Goal: Task Accomplishment & Management: Manage account settings

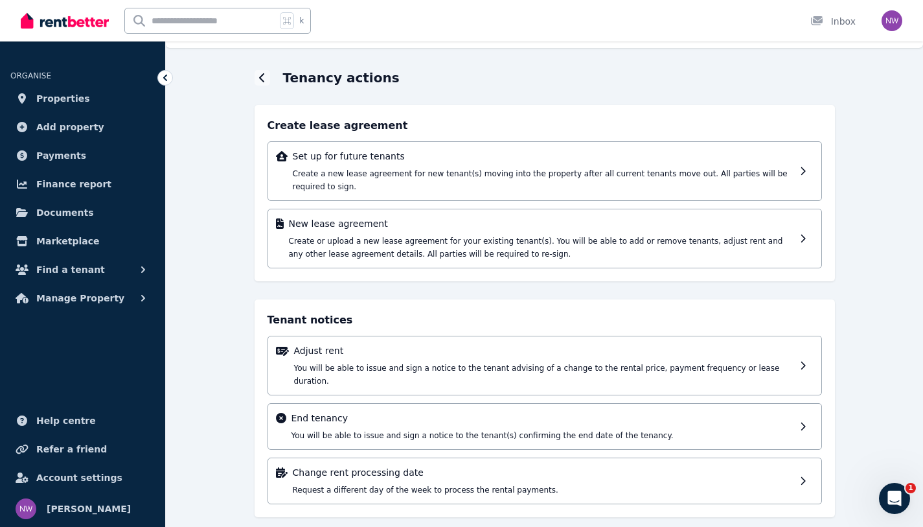
scroll to position [30, 0]
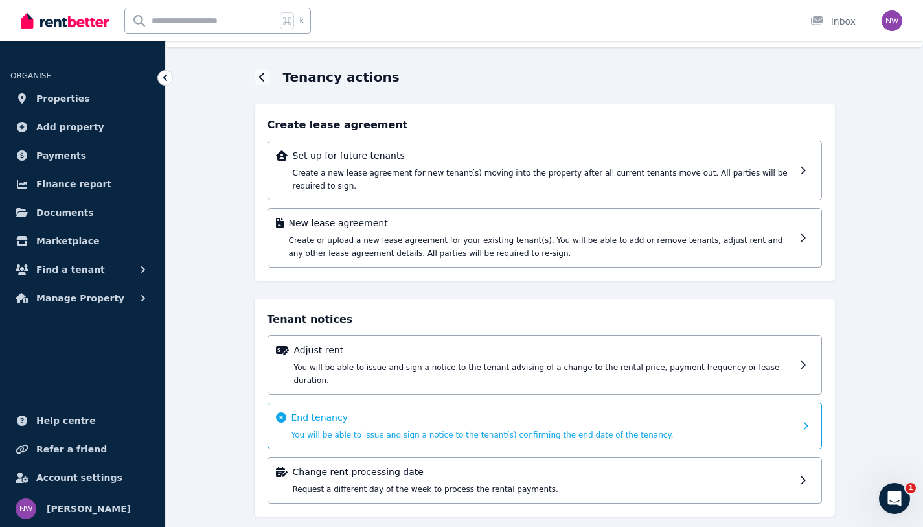
click at [788, 411] on p "End tenancy" at bounding box center [542, 417] width 503 height 13
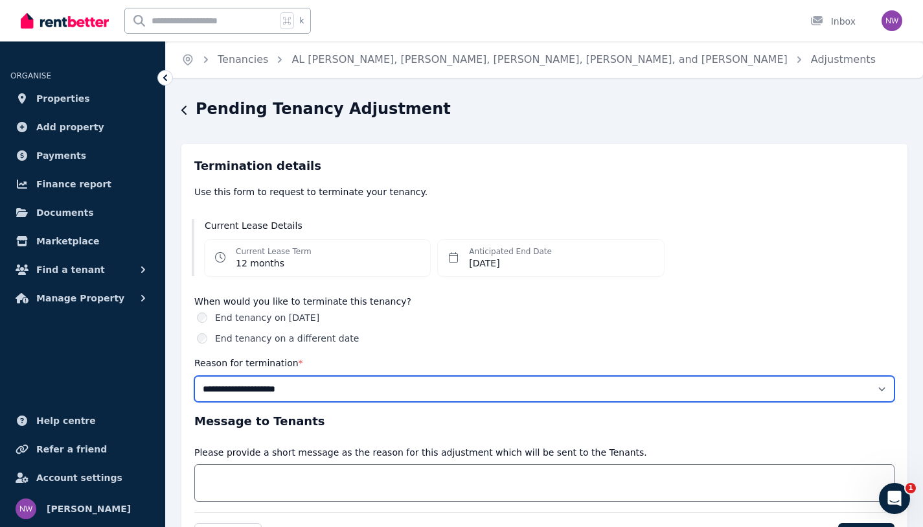
click at [319, 387] on select "**********" at bounding box center [544, 389] width 700 height 26
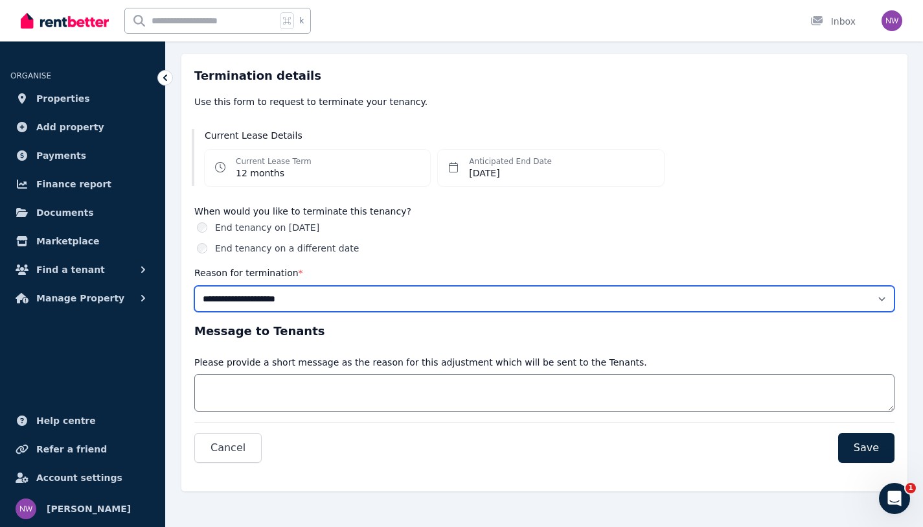
scroll to position [91, 0]
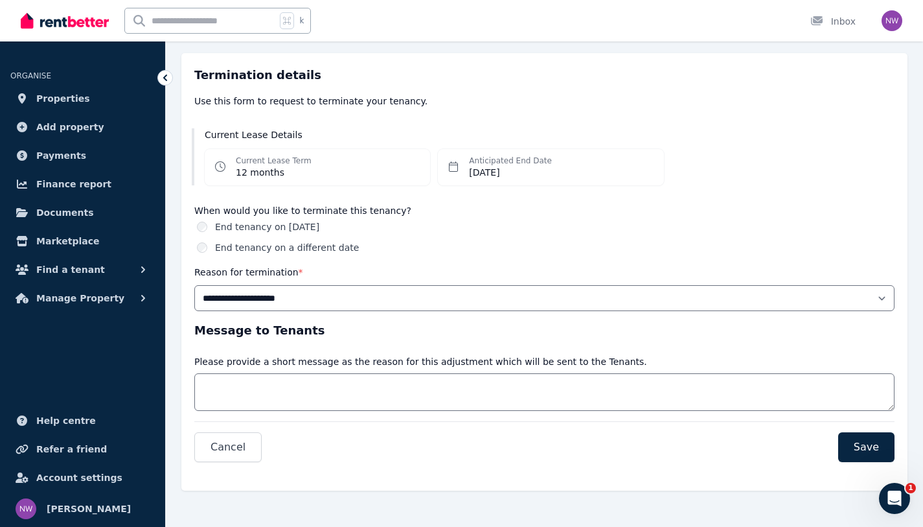
click at [163, 74] on icon at bounding box center [165, 77] width 13 height 13
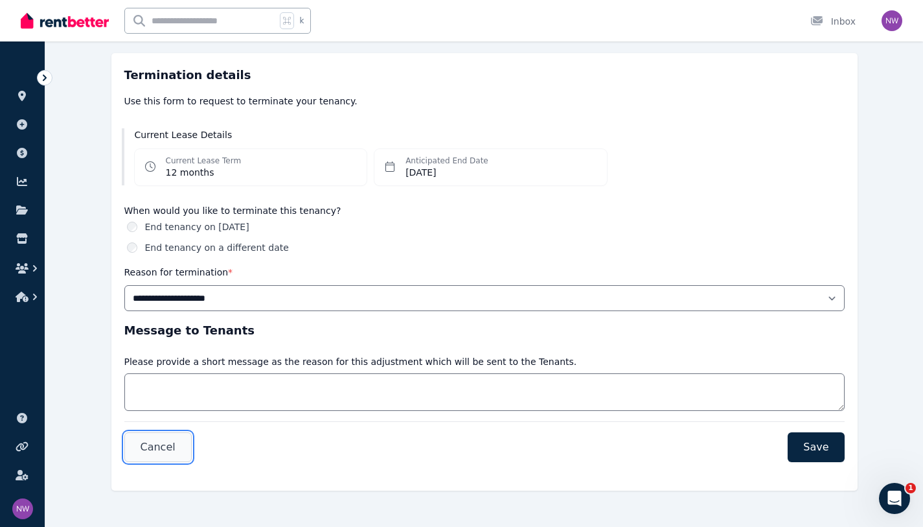
click at [171, 440] on span "Cancel" at bounding box center [158, 447] width 35 height 16
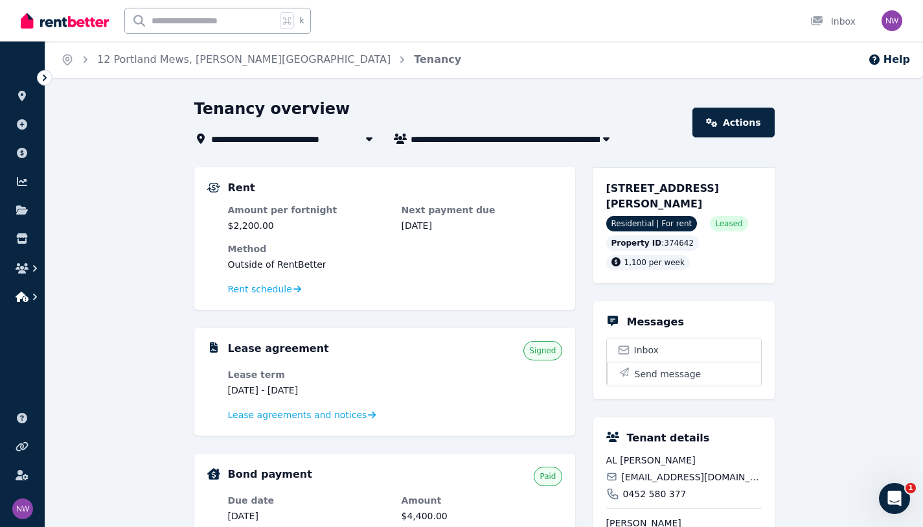
click at [38, 296] on icon "button" at bounding box center [35, 296] width 13 height 13
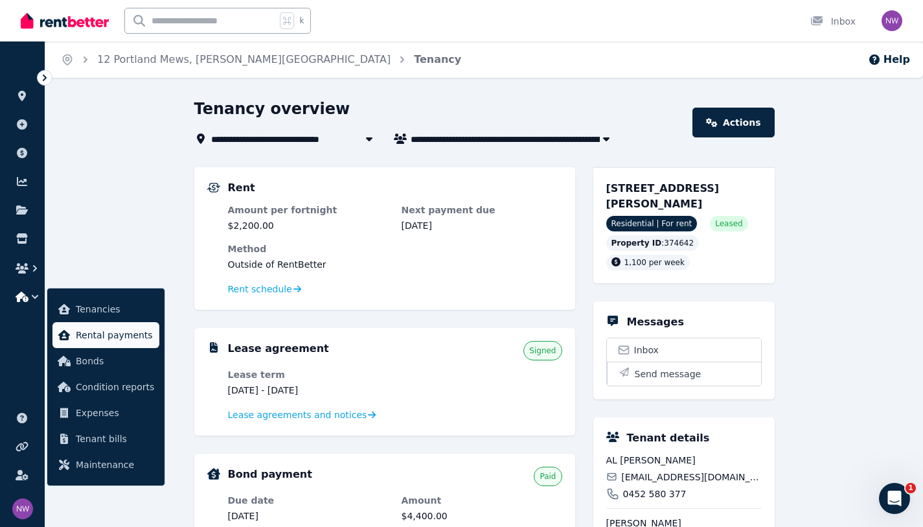
click at [111, 334] on span "Rental payments" at bounding box center [115, 335] width 78 height 16
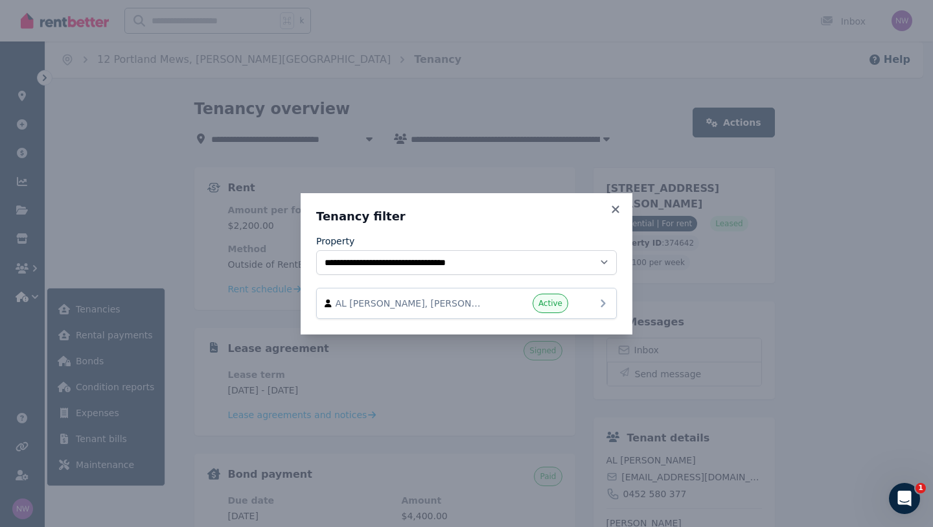
click at [593, 302] on div "AL [PERSON_NAME], [PERSON_NAME], [PERSON_NAME], [PERSON_NAME], and [PERSON_NAME…" at bounding box center [467, 302] width 284 height 19
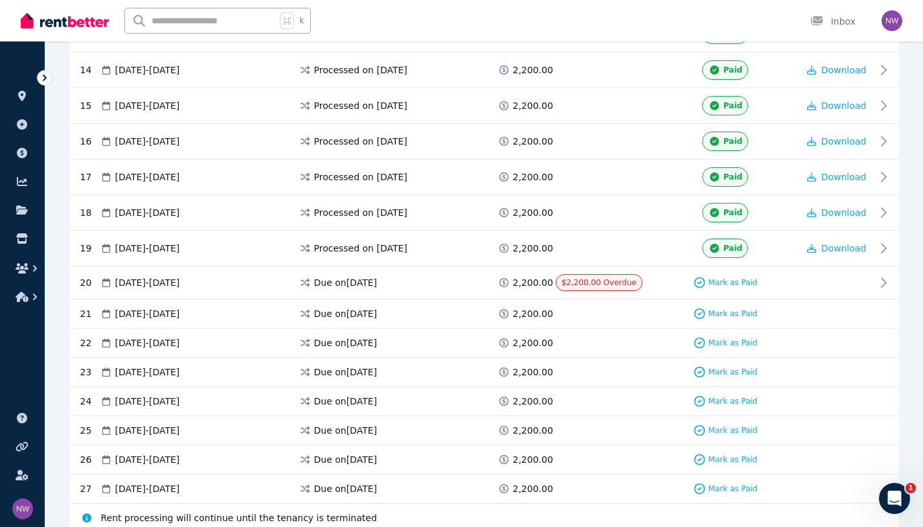
scroll to position [822, 0]
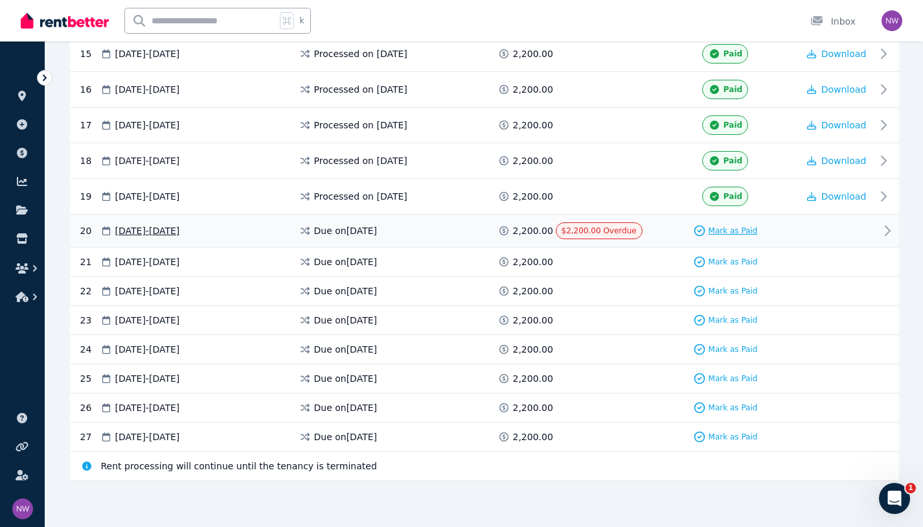
click at [736, 233] on span "Mark as Paid" at bounding box center [733, 230] width 49 height 10
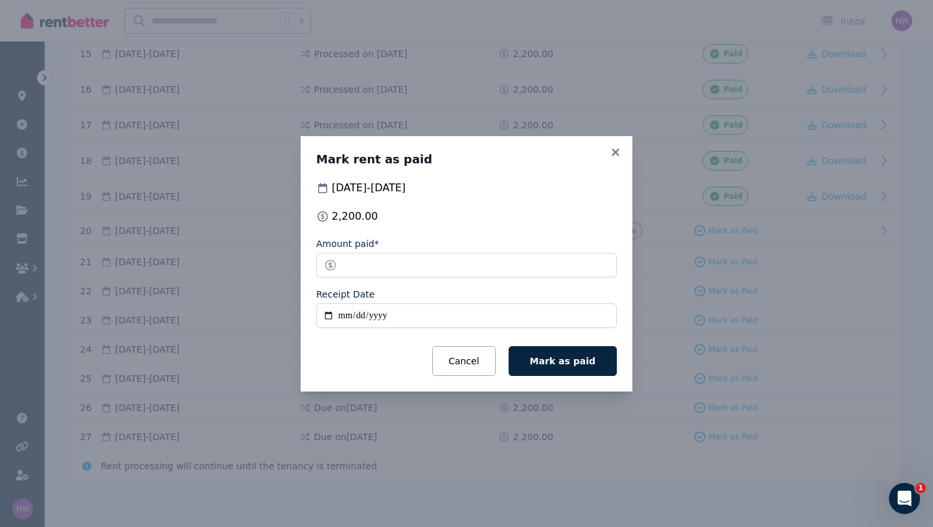
click at [327, 314] on input "Receipt Date" at bounding box center [466, 315] width 301 height 25
type input "**********"
click at [573, 372] on button "Mark as paid" at bounding box center [562, 361] width 108 height 30
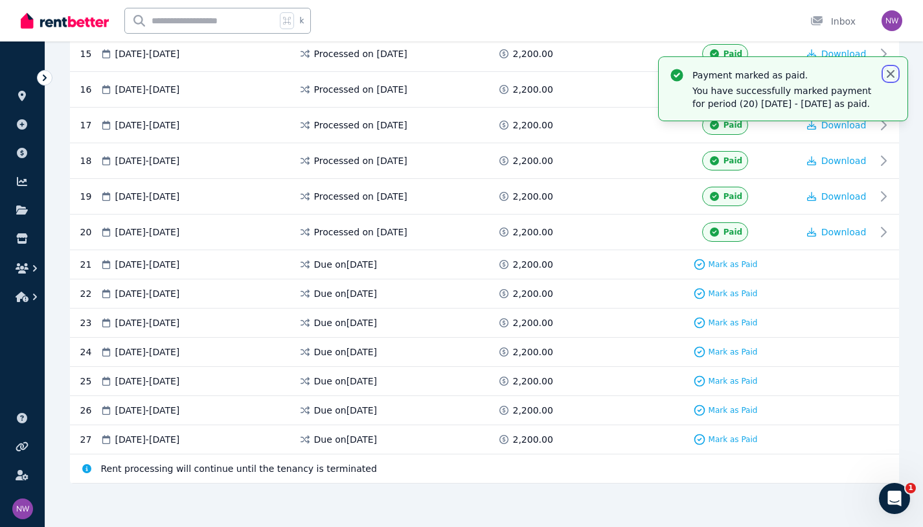
click at [890, 74] on icon "button" at bounding box center [891, 74] width 8 height 8
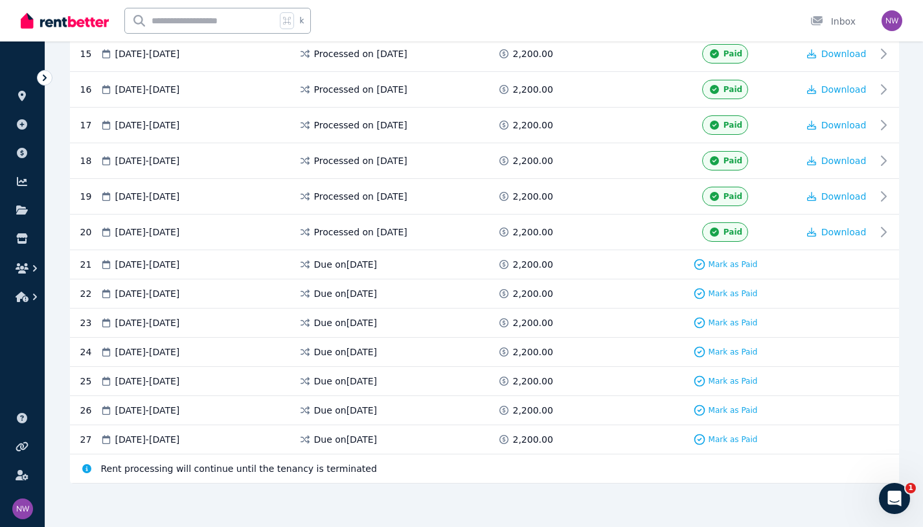
drag, startPoint x: 227, startPoint y: 266, endPoint x: 113, endPoint y: 262, distance: 114.0
click at [113, 262] on div "13 Sep 2025 - 26 Sep 2025" at bounding box center [199, 264] width 199 height 13
click at [131, 262] on span "13 Sep 2025 - 26 Sep 2025" at bounding box center [147, 264] width 65 height 13
drag, startPoint x: 111, startPoint y: 264, endPoint x: 214, endPoint y: 266, distance: 103.0
click at [214, 266] on div "13 Sep 2025 - 26 Sep 2025" at bounding box center [199, 264] width 199 height 13
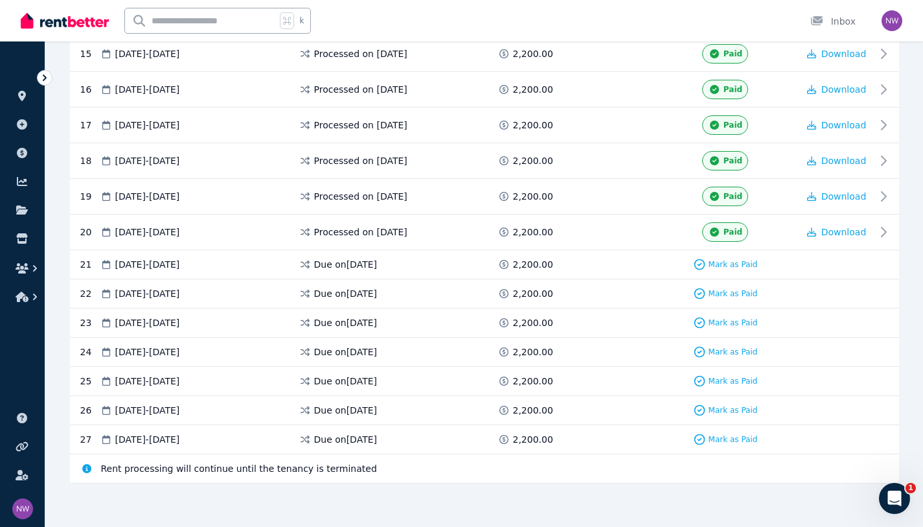
click at [180, 266] on span "13 Sep 2025 - 26 Sep 2025" at bounding box center [147, 264] width 65 height 13
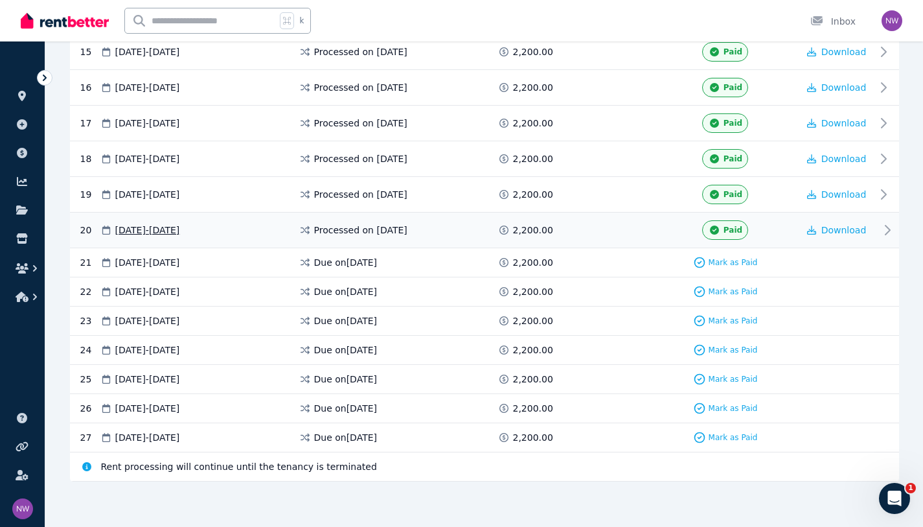
scroll to position [825, 0]
click at [45, 80] on icon at bounding box center [44, 77] width 13 height 13
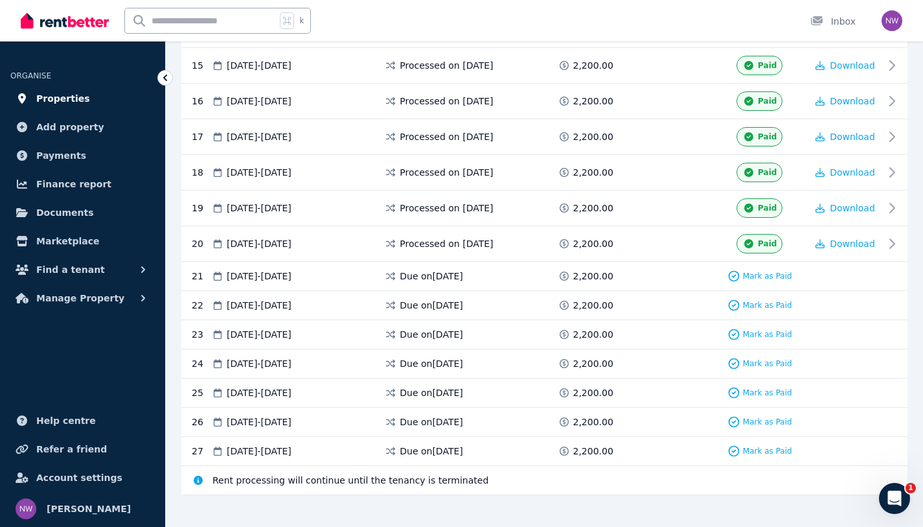
click at [67, 91] on span "Properties" at bounding box center [63, 99] width 54 height 16
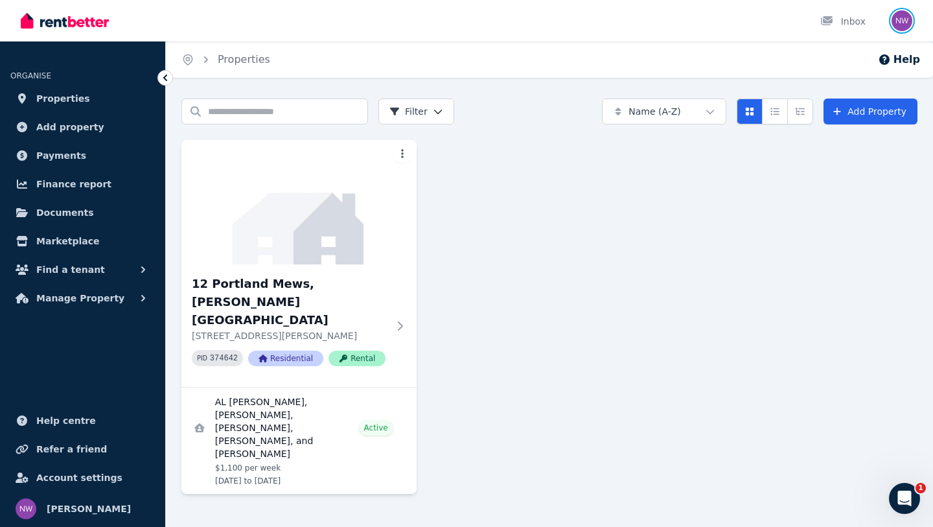
click at [896, 26] on img "button" at bounding box center [901, 20] width 21 height 21
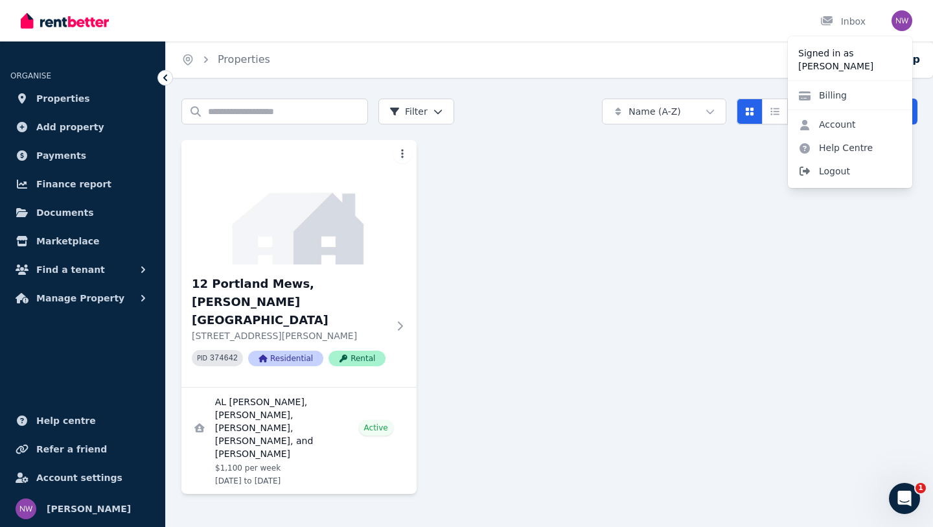
click at [847, 168] on span "Logout" at bounding box center [850, 170] width 124 height 23
